Goal: Task Accomplishment & Management: Use online tool/utility

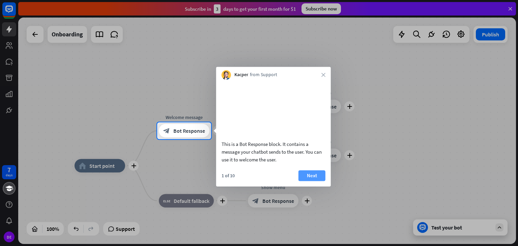
click at [309, 181] on button "Next" at bounding box center [312, 175] width 27 height 11
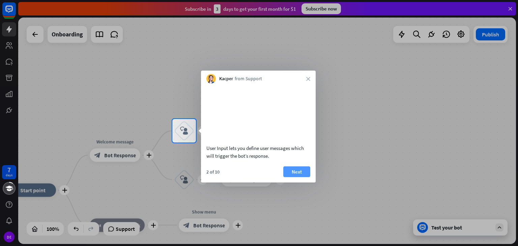
click at [301, 177] on button "Next" at bounding box center [296, 171] width 27 height 11
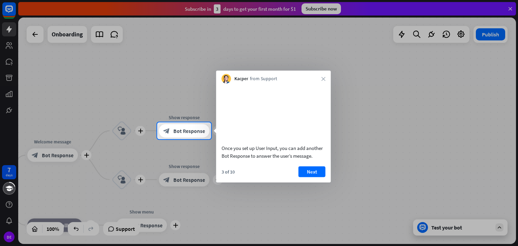
click at [301, 177] on button "Next" at bounding box center [312, 171] width 27 height 11
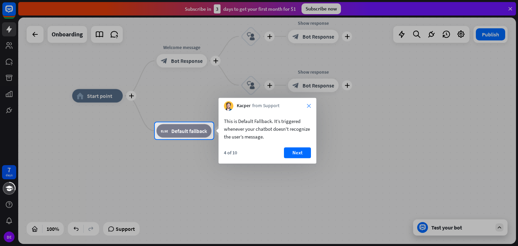
click at [308, 107] on icon "close" at bounding box center [309, 106] width 4 height 4
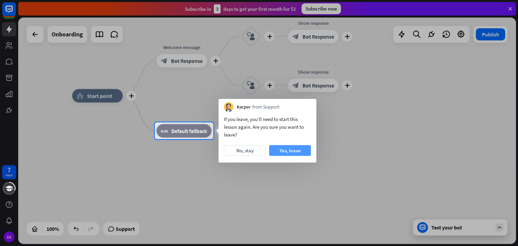
click at [293, 149] on button "Yes, leave" at bounding box center [290, 150] width 42 height 11
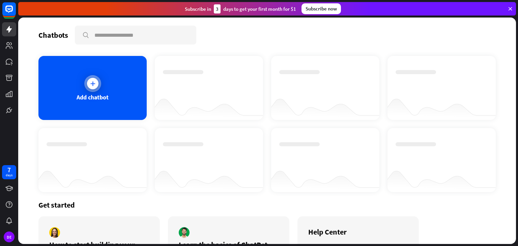
click at [93, 87] on div at bounding box center [92, 83] width 11 height 11
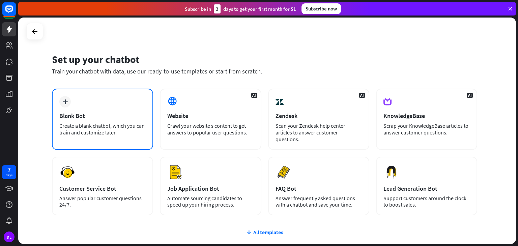
click at [119, 131] on div "Create a blank chatbot, which you can train and customize later." at bounding box center [102, 128] width 86 height 13
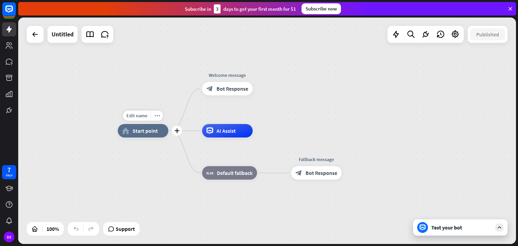
click at [146, 134] on span "Start point" at bounding box center [145, 131] width 25 height 7
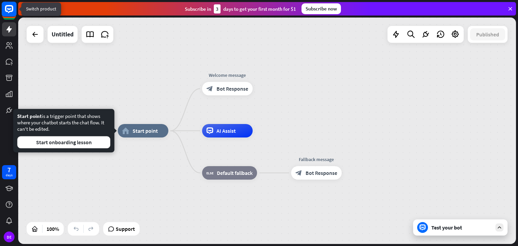
click at [10, 14] on rect at bounding box center [9, 9] width 15 height 15
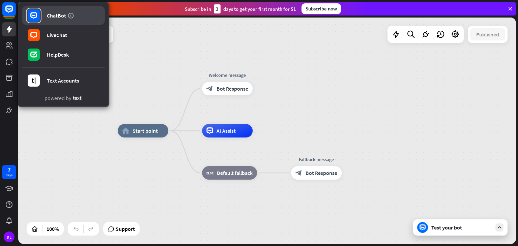
click at [38, 18] on rect at bounding box center [34, 15] width 12 height 12
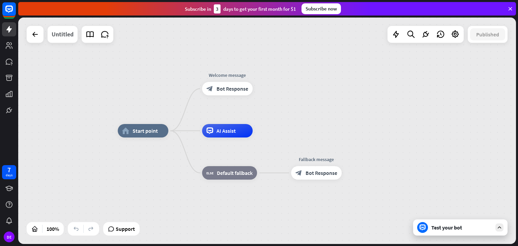
click at [59, 33] on div "Untitled" at bounding box center [63, 34] width 22 height 17
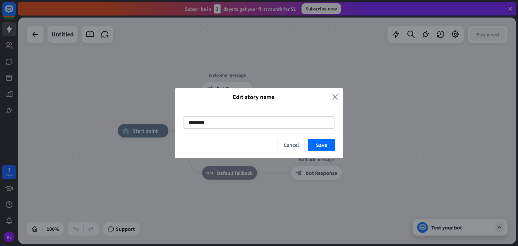
click at [334, 97] on icon "close" at bounding box center [335, 97] width 6 height 8
